Goal: Task Accomplishment & Management: Use online tool/utility

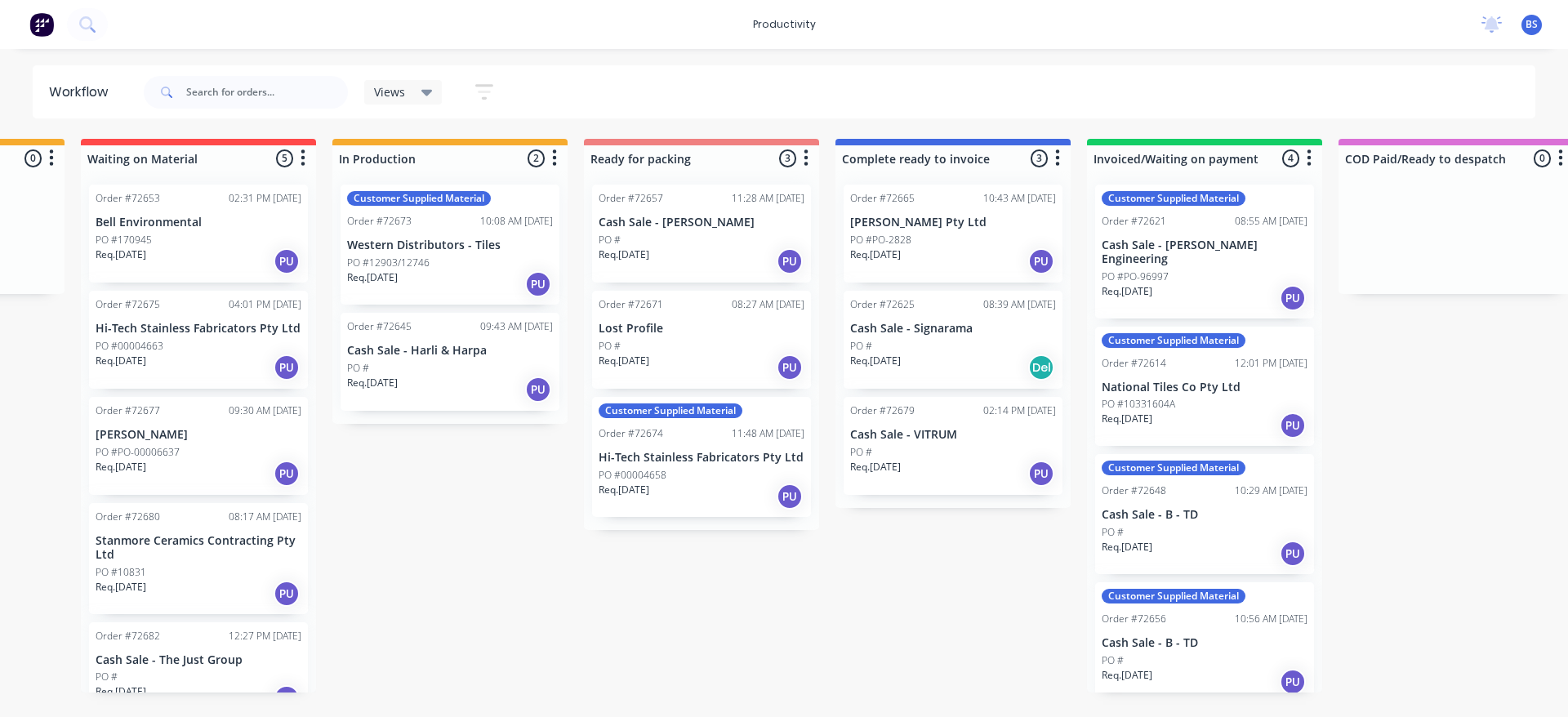
scroll to position [0, 773]
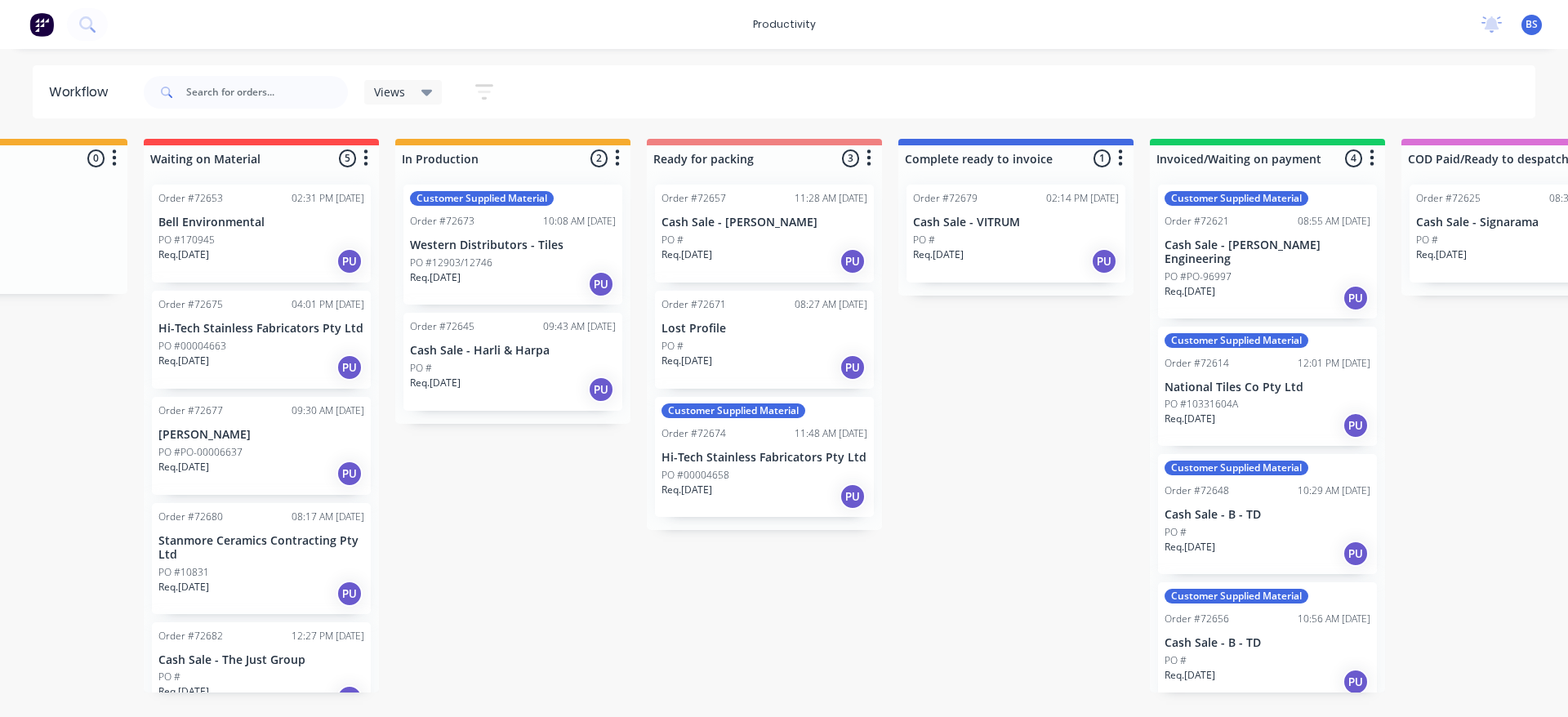
scroll to position [0, 649]
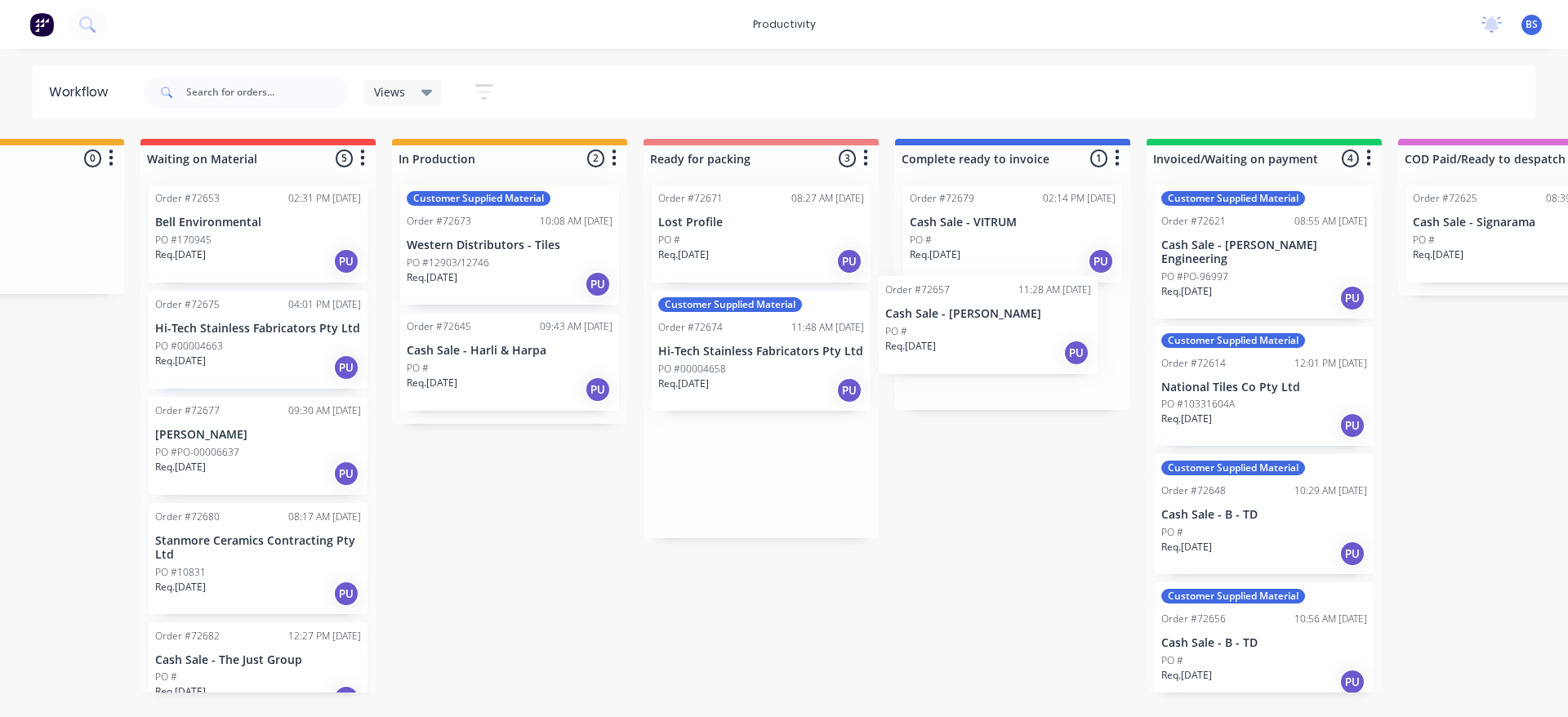
drag, startPoint x: 747, startPoint y: 261, endPoint x: 978, endPoint y: 353, distance: 248.6
click at [978, 353] on div "Submitted 1 Sort By Created date Required date Order number Customer name Most …" at bounding box center [819, 415] width 2961 height 553
click at [1509, 255] on div "Req. 14/08/25 Del" at bounding box center [1516, 261] width 206 height 27
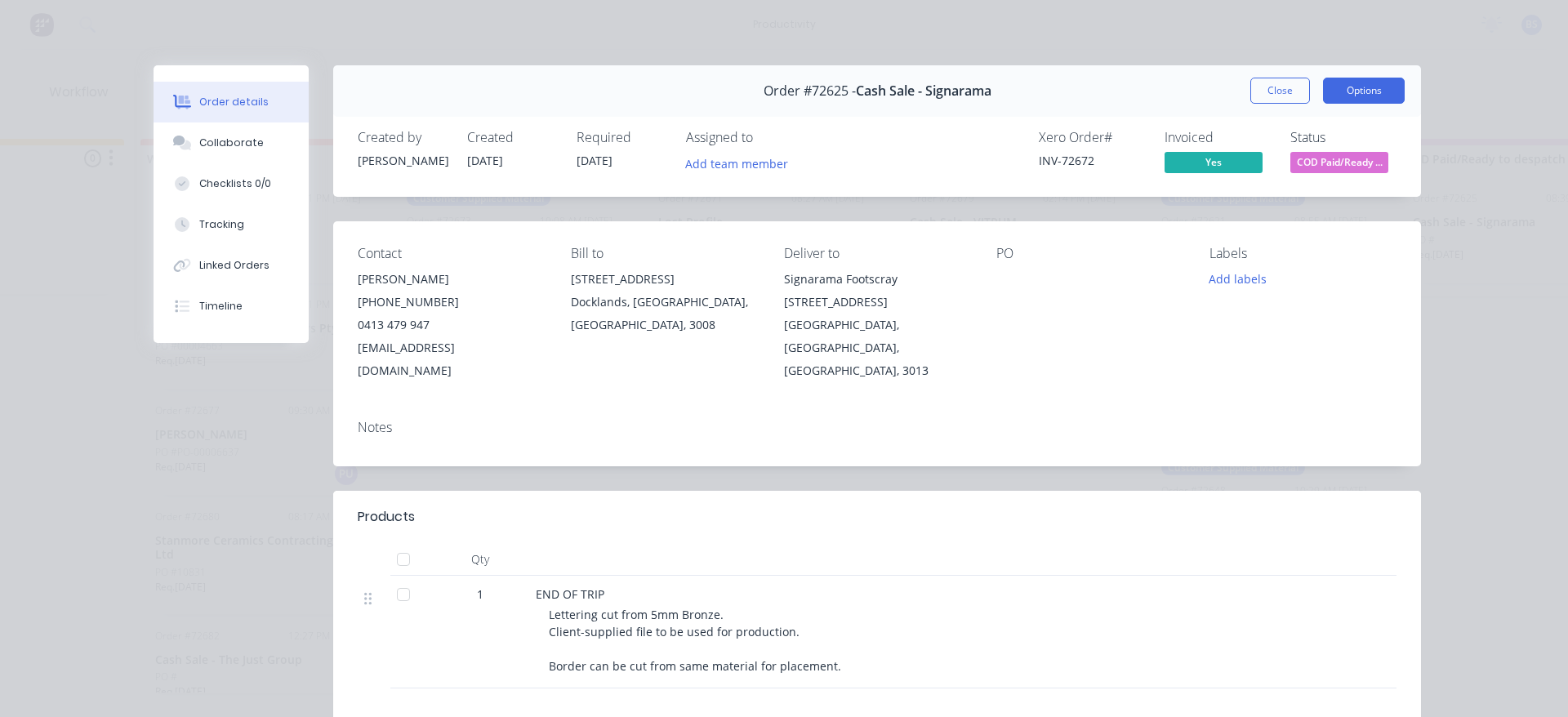
click at [1359, 84] on button "Options" at bounding box center [1364, 90] width 82 height 26
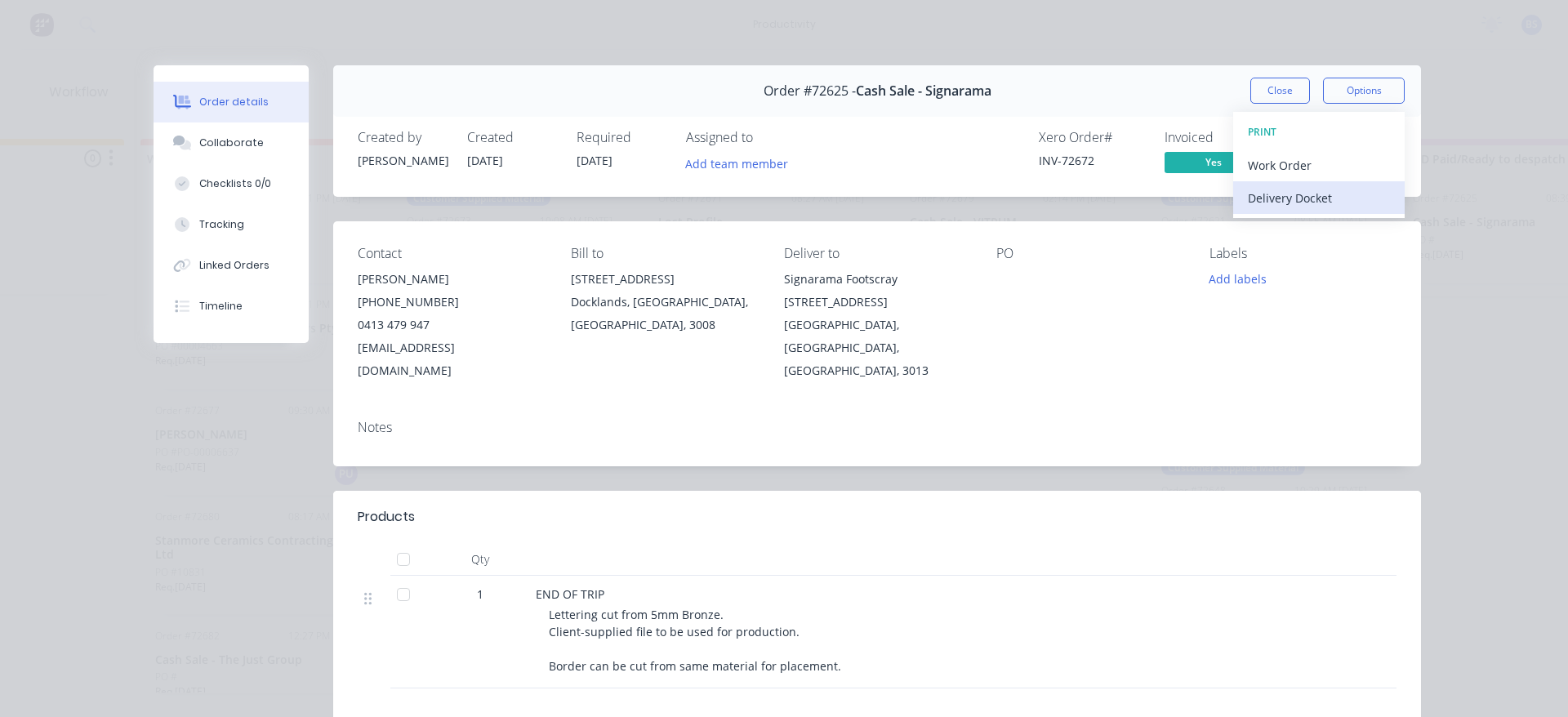
click at [1309, 200] on div "Delivery Docket" at bounding box center [1319, 198] width 142 height 24
click at [1303, 200] on div "Standard" at bounding box center [1319, 198] width 142 height 24
click at [1280, 87] on button "Close" at bounding box center [1280, 90] width 59 height 26
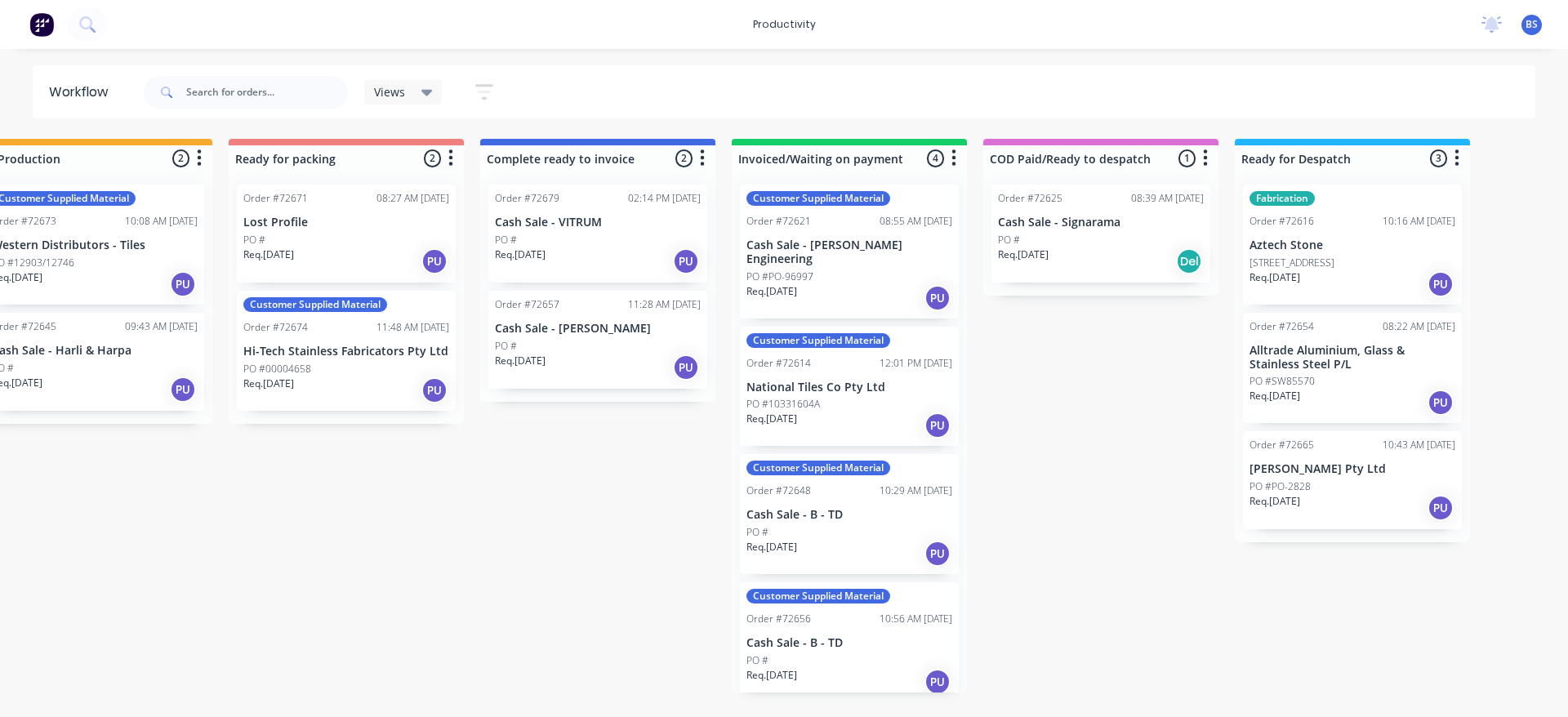
scroll to position [0, 1097]
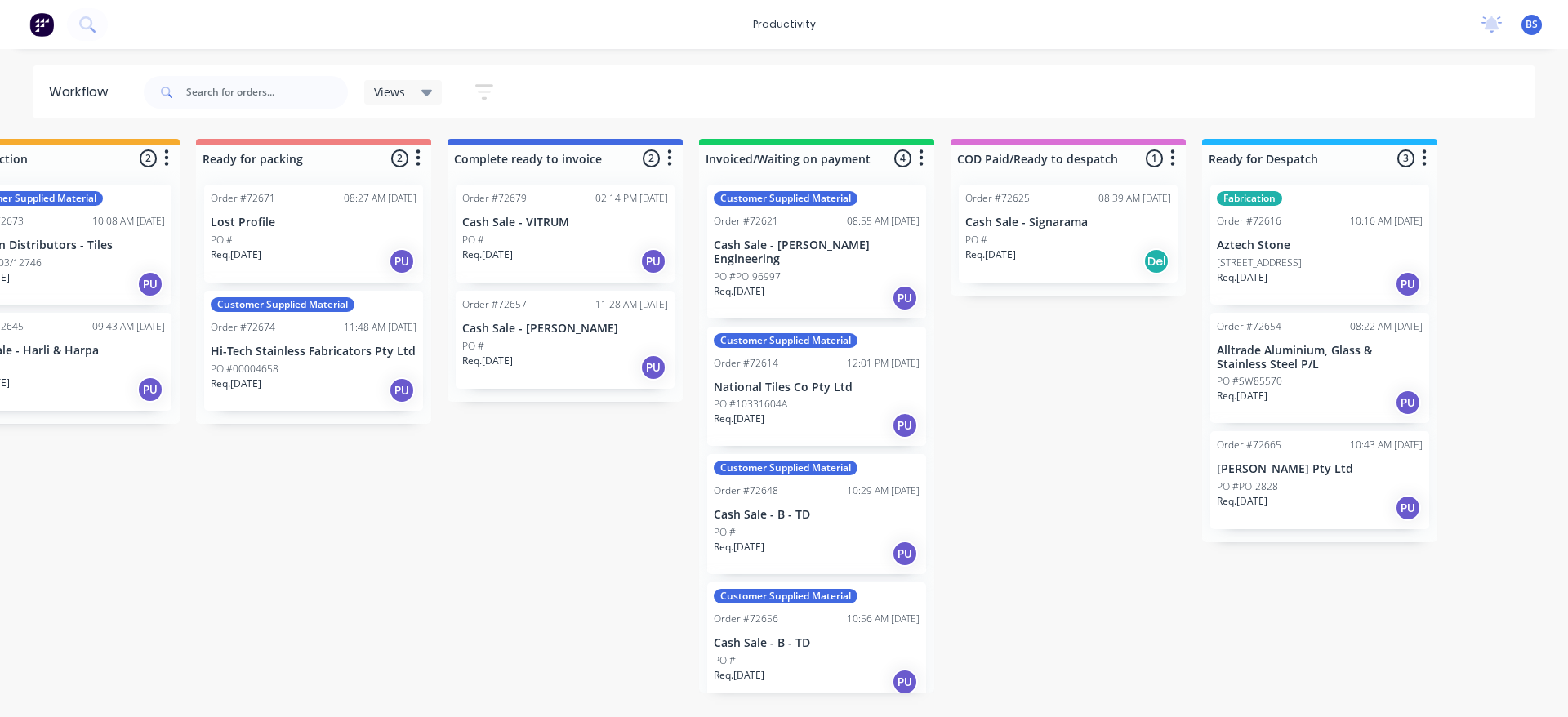
click at [1305, 496] on div "Req. 08/08/25 PU" at bounding box center [1320, 507] width 206 height 27
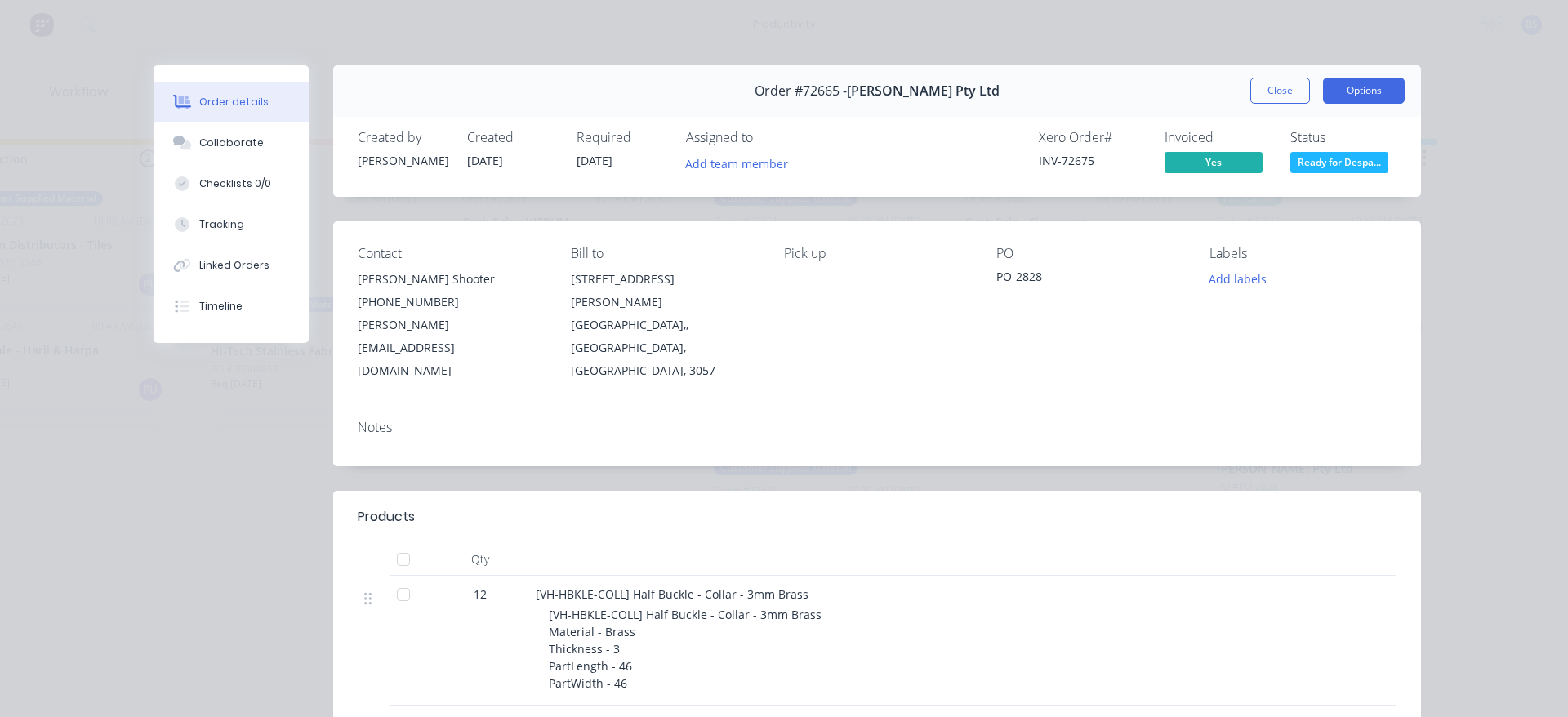
click at [1340, 87] on button "Options" at bounding box center [1364, 90] width 82 height 26
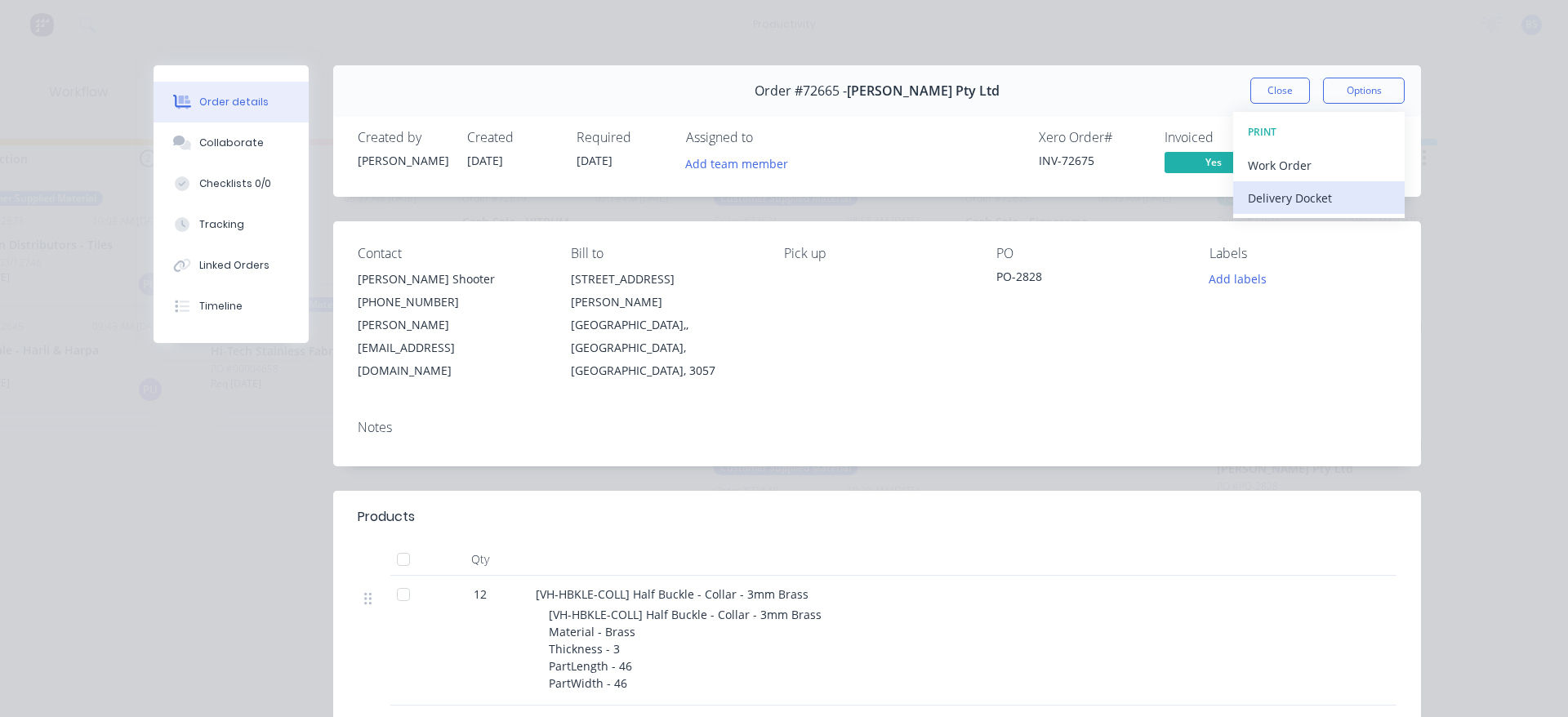
click at [1284, 197] on div "Delivery Docket" at bounding box center [1319, 198] width 142 height 24
click at [1284, 197] on div "Standard" at bounding box center [1319, 198] width 142 height 24
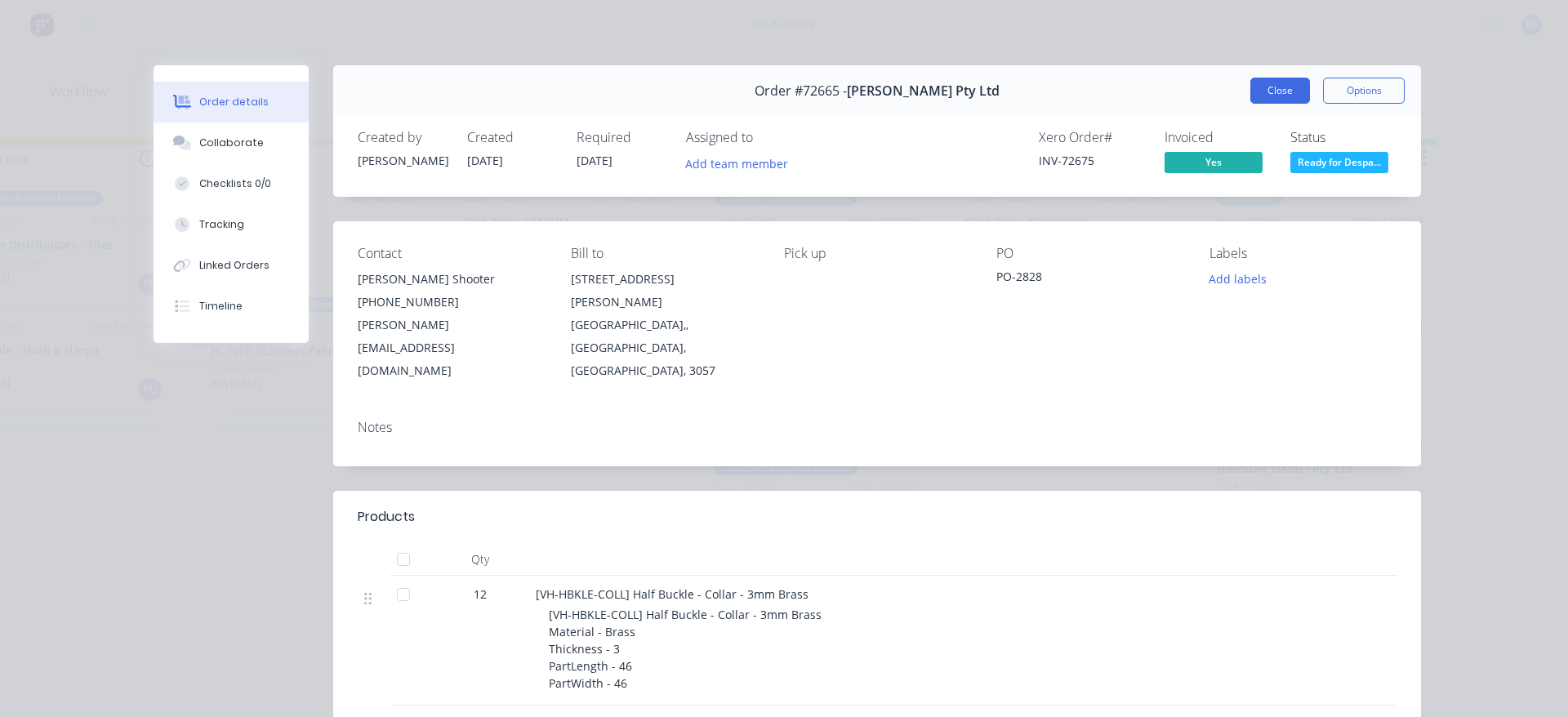
click at [1252, 88] on button "Close" at bounding box center [1280, 90] width 59 height 26
